Goal: Information Seeking & Learning: Learn about a topic

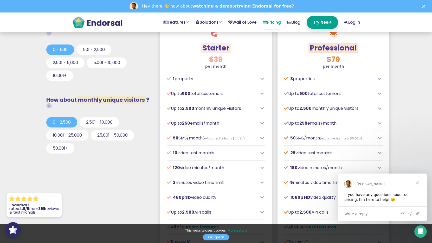
scroll to position [180, 0]
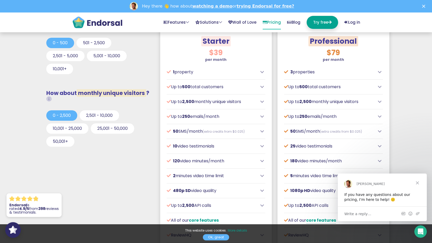
click at [221, 145] on p "10 video testimonials" at bounding box center [212, 146] width 91 height 6
click at [217, 147] on p "10 video testimonials" at bounding box center [212, 146] width 91 height 6
click at [214, 146] on p "10 video testimonials" at bounding box center [212, 146] width 91 height 6
click at [265, 147] on div "$39 per month Designed for local or small businesses, often with physical locat…" at bounding box center [215, 165] width 111 height 238
click at [263, 147] on icon at bounding box center [262, 146] width 4 height 4
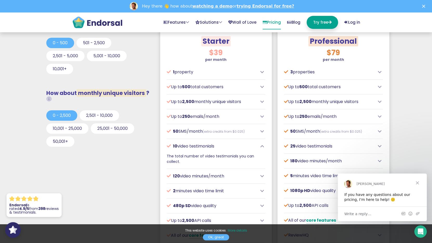
click at [263, 146] on icon at bounding box center [262, 146] width 4 height 4
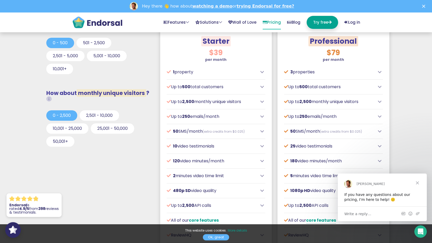
click at [263, 146] on icon at bounding box center [262, 146] width 4 height 4
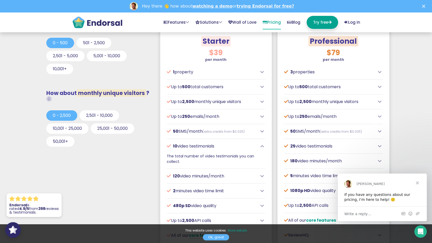
click at [263, 146] on icon at bounding box center [262, 146] width 4 height 4
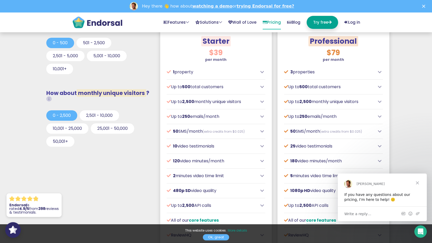
click at [262, 160] on icon at bounding box center [262, 161] width 4 height 4
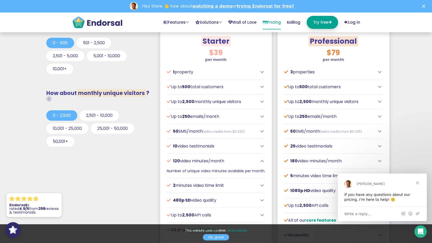
click at [262, 160] on icon at bounding box center [262, 161] width 4 height 4
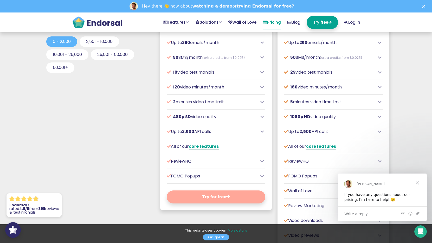
scroll to position [261, 0]
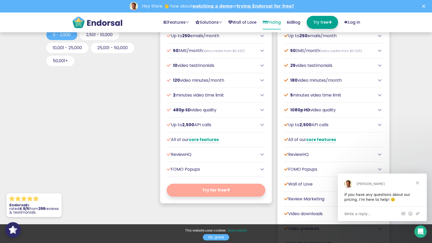
click at [265, 168] on div "FOMO Popups" at bounding box center [216, 169] width 98 height 6
click at [263, 168] on icon at bounding box center [262, 169] width 4 height 4
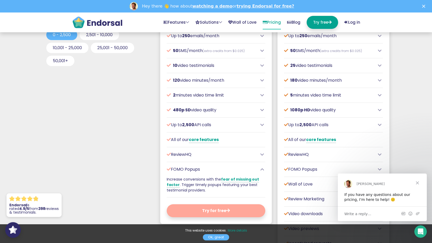
click at [263, 168] on icon at bounding box center [262, 169] width 4 height 4
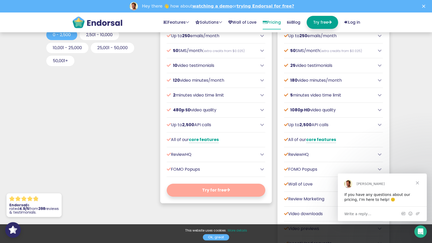
click at [261, 154] on icon at bounding box center [262, 154] width 4 height 4
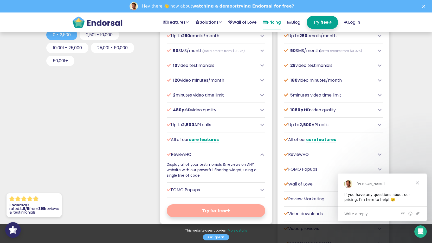
click at [261, 154] on icon at bounding box center [262, 154] width 4 height 4
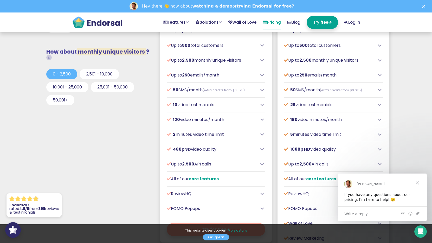
scroll to position [148, 0]
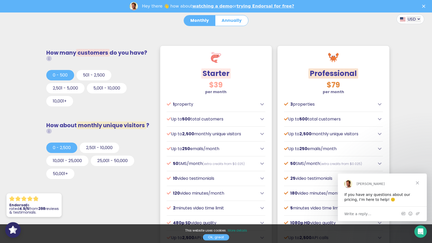
click at [262, 120] on icon at bounding box center [262, 119] width 4 height 4
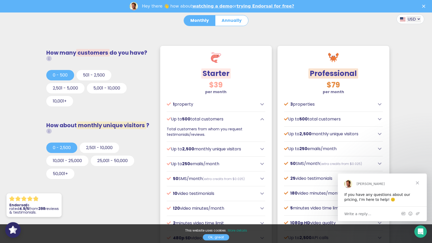
click at [262, 120] on icon at bounding box center [262, 119] width 4 height 4
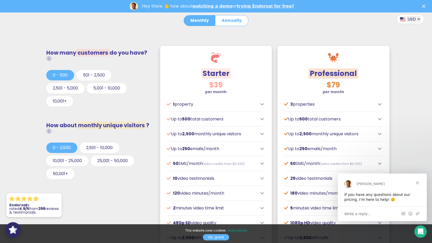
click at [272, 137] on div "Starter $39 per month Designed for local or small businesses, often with physic…" at bounding box center [215, 232] width 117 height 379
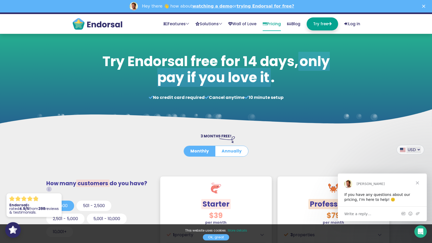
scroll to position [10, 0]
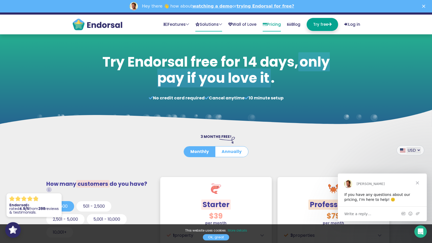
click at [209, 24] on link "Solutions" at bounding box center [208, 25] width 27 height 14
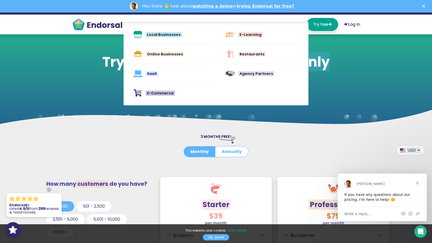
click at [150, 146] on div "3 MONTHS FREE! Monthly Annually" at bounding box center [216, 149] width 208 height 30
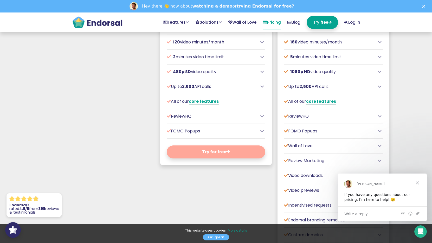
scroll to position [0, 0]
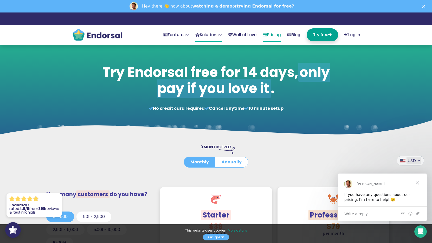
click at [219, 33] on icon at bounding box center [220, 35] width 3 height 4
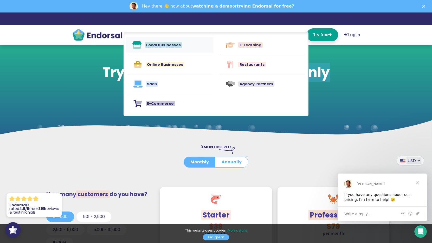
click at [158, 45] on span "Local Businesses" at bounding box center [163, 44] width 37 height 5
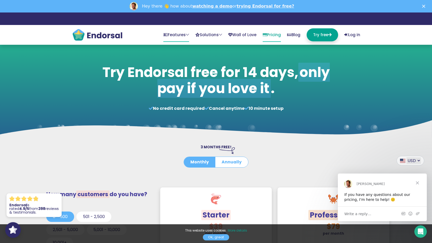
click at [186, 34] on icon at bounding box center [187, 35] width 3 height 4
